Goal: Find specific page/section: Find specific page/section

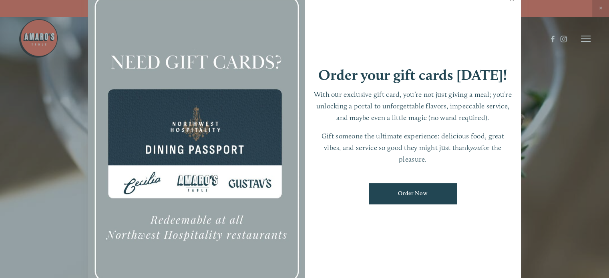
click at [601, 6] on div at bounding box center [304, 139] width 609 height 278
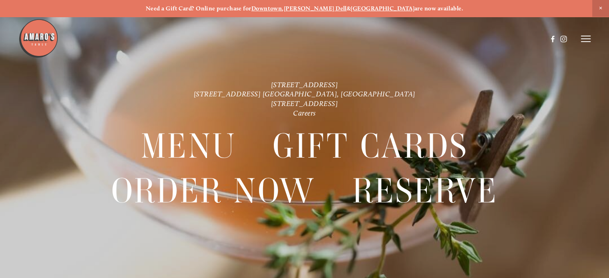
click at [582, 43] on header "Menu Order Now Visit Gallery 0" at bounding box center [304, 39] width 573 height 78
click at [584, 40] on icon at bounding box center [586, 38] width 10 height 7
click at [492, 38] on span "Visit" at bounding box center [493, 38] width 12 height 7
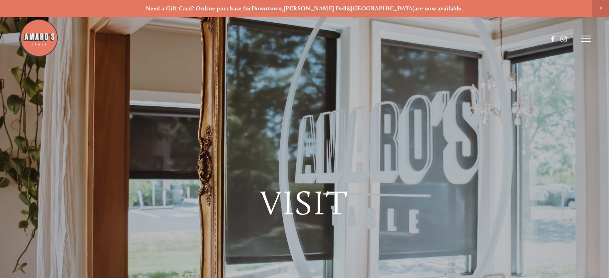
click at [586, 40] on icon at bounding box center [586, 38] width 10 height 7
click at [435, 38] on span "Menu" at bounding box center [442, 38] width 15 height 7
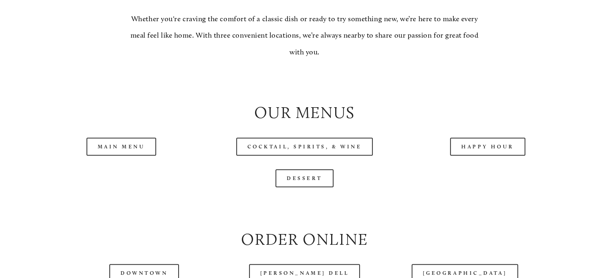
scroll to position [854, 0]
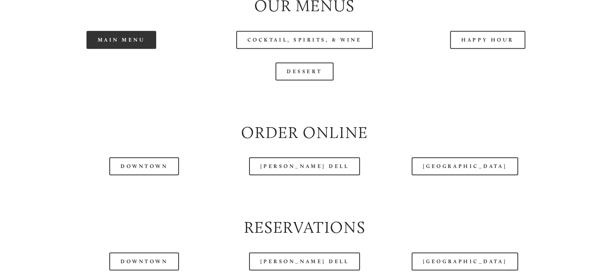
click at [126, 49] on link "Main Menu" at bounding box center [122, 40] width 70 height 18
